Goal: Find specific page/section: Find specific page/section

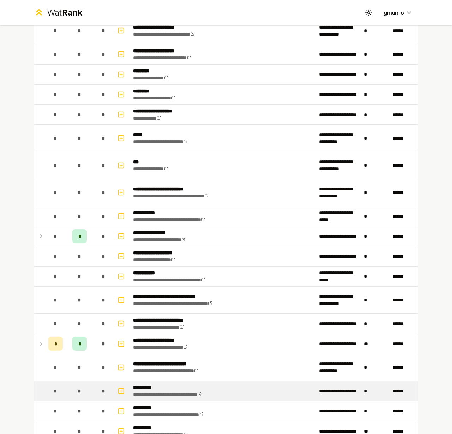
scroll to position [567, 0]
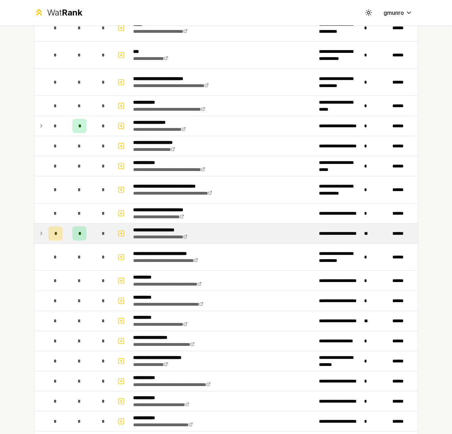
click at [38, 233] on icon at bounding box center [41, 233] width 6 height 8
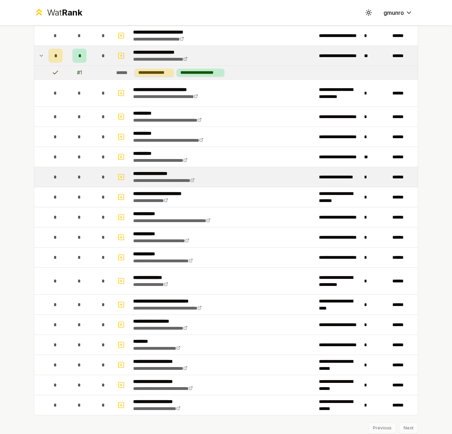
scroll to position [754, 0]
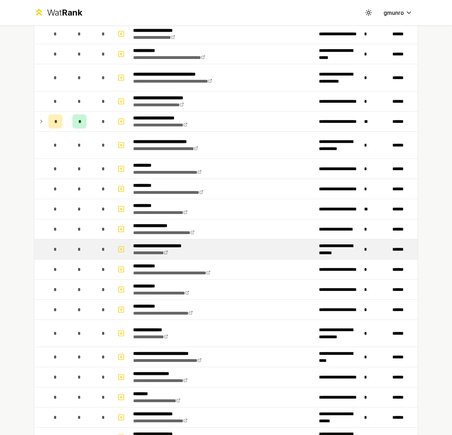
scroll to position [688, 0]
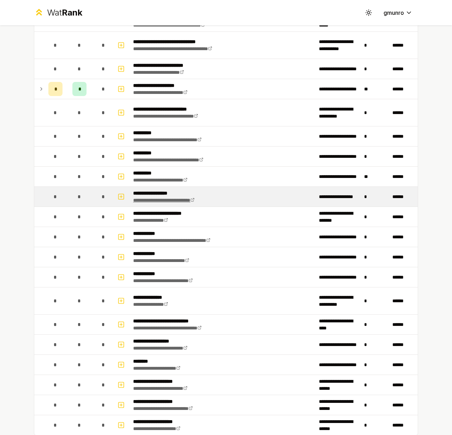
scroll to position [756, 0]
